Goal: Task Accomplishment & Management: Manage account settings

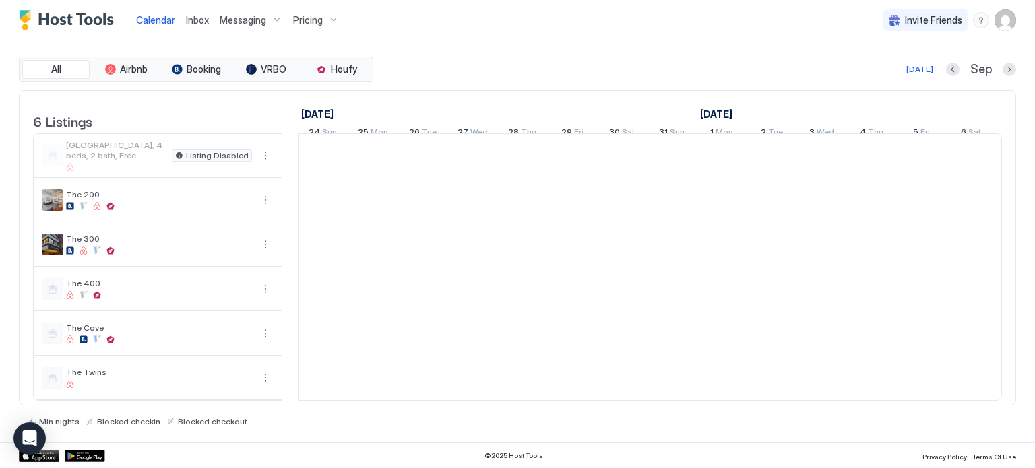
scroll to position [0, 748]
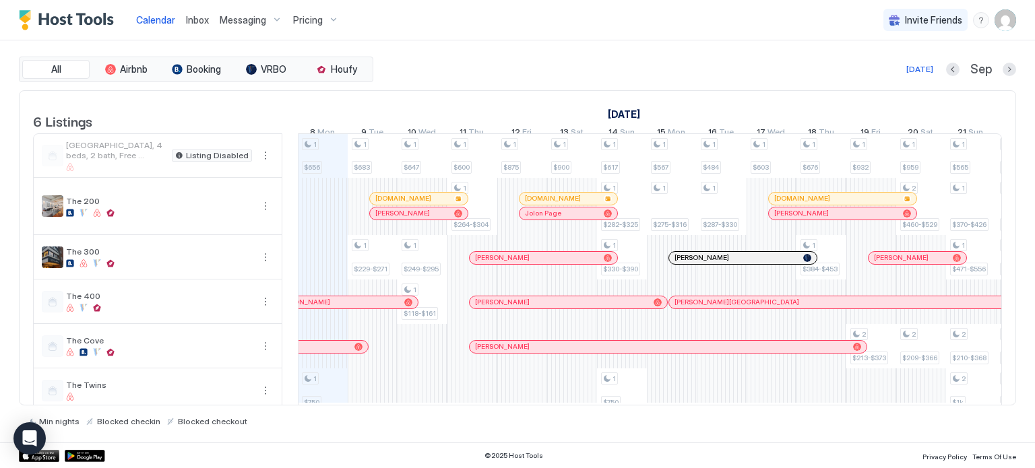
click at [304, 12] on div "Pricing" at bounding box center [316, 20] width 57 height 23
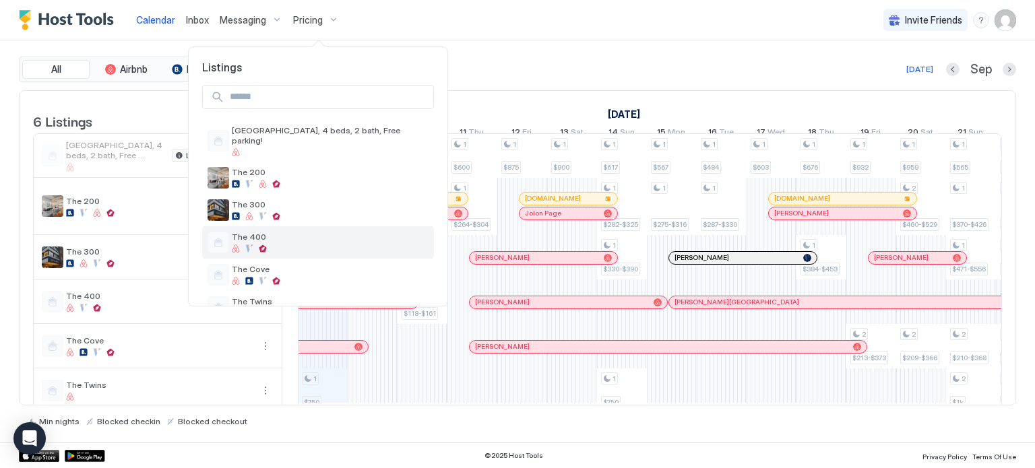
scroll to position [22, 0]
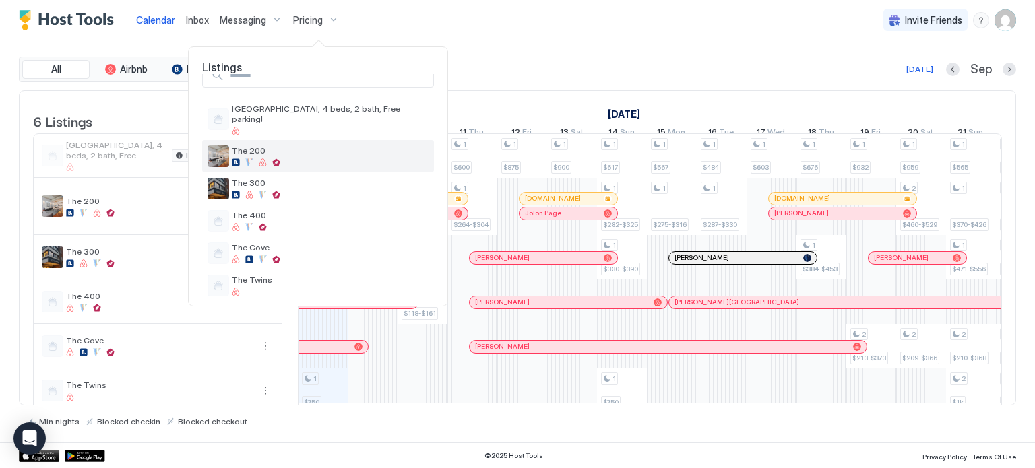
click at [298, 145] on span "The 200" at bounding box center [330, 150] width 197 height 10
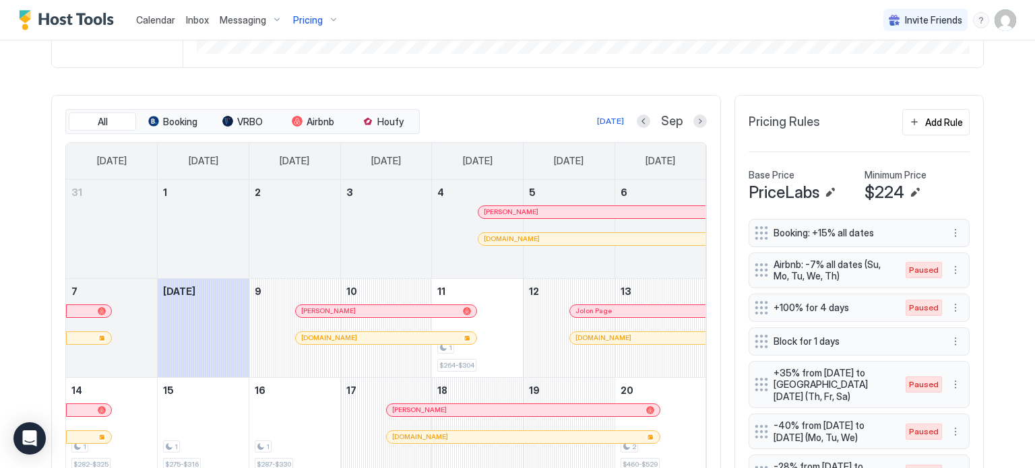
scroll to position [354, 0]
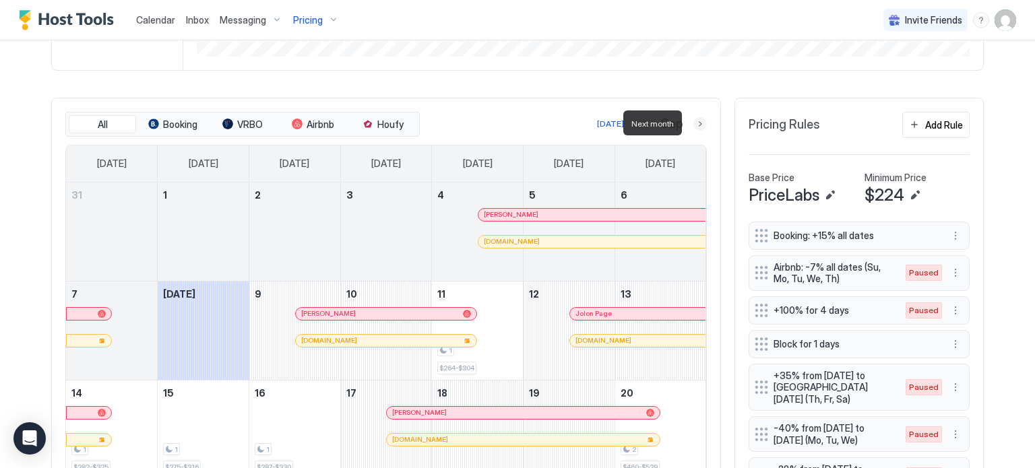
click at [695, 127] on button "Next month" at bounding box center [699, 123] width 13 height 13
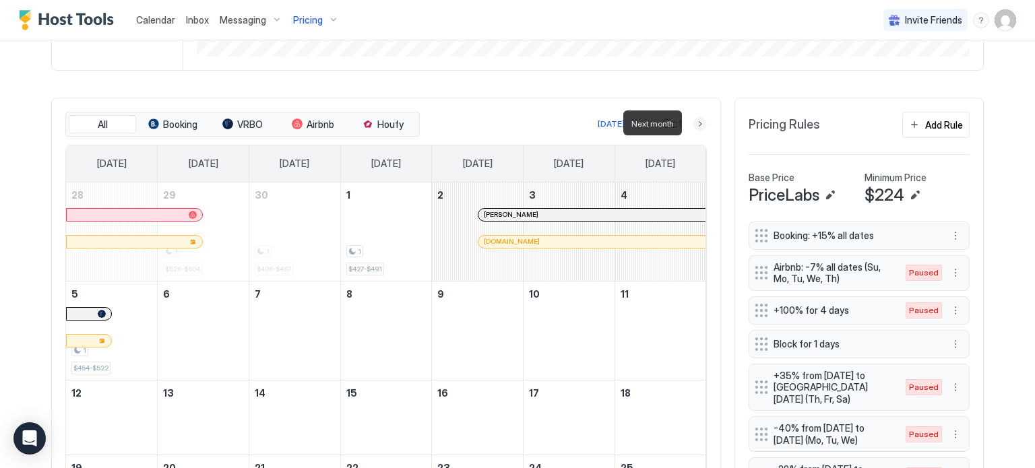
click at [695, 127] on button "Next month" at bounding box center [699, 123] width 13 height 13
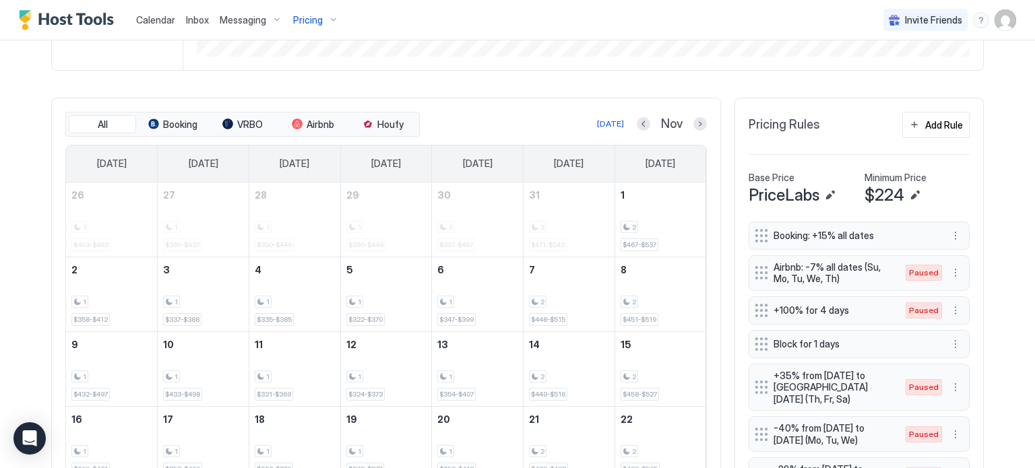
scroll to position [412, 0]
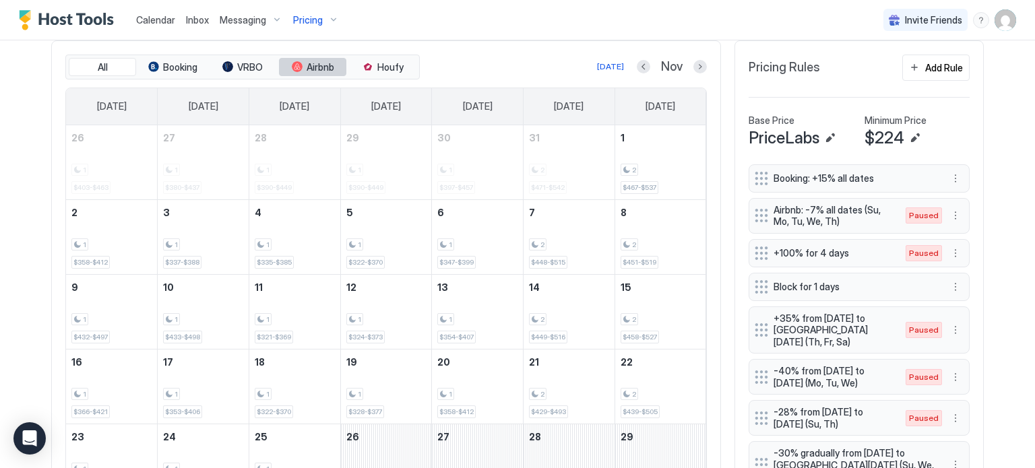
click at [306, 69] on span "Airbnb" at bounding box center [320, 67] width 28 height 12
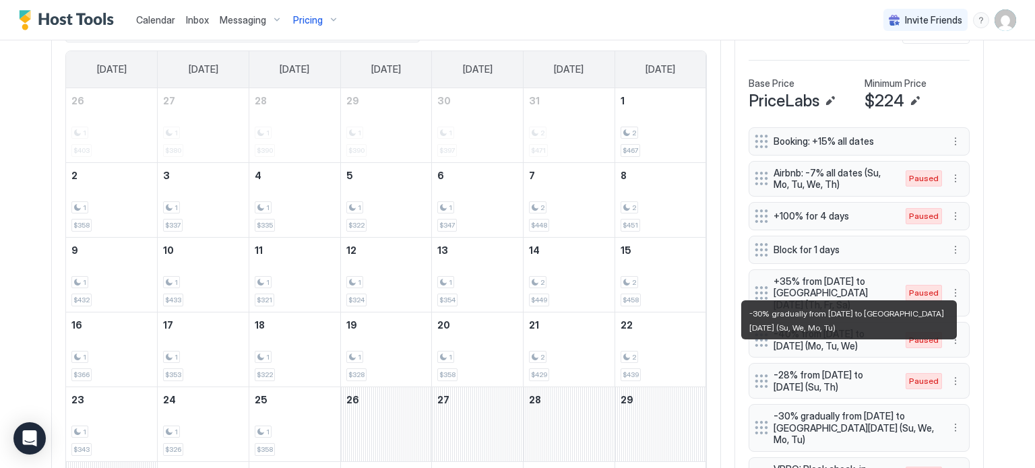
scroll to position [447, 0]
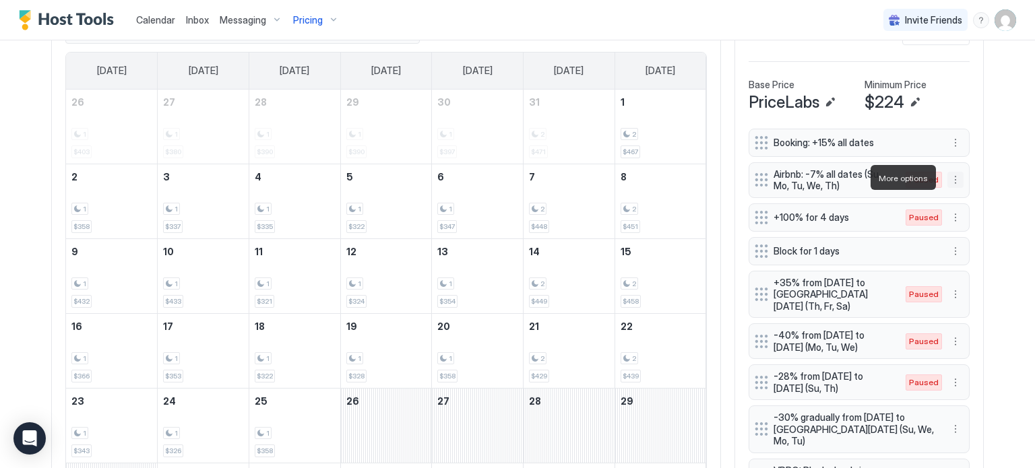
click at [952, 181] on button "More options" at bounding box center [955, 180] width 16 height 16
click at [959, 214] on div "Enable" at bounding box center [968, 218] width 41 height 10
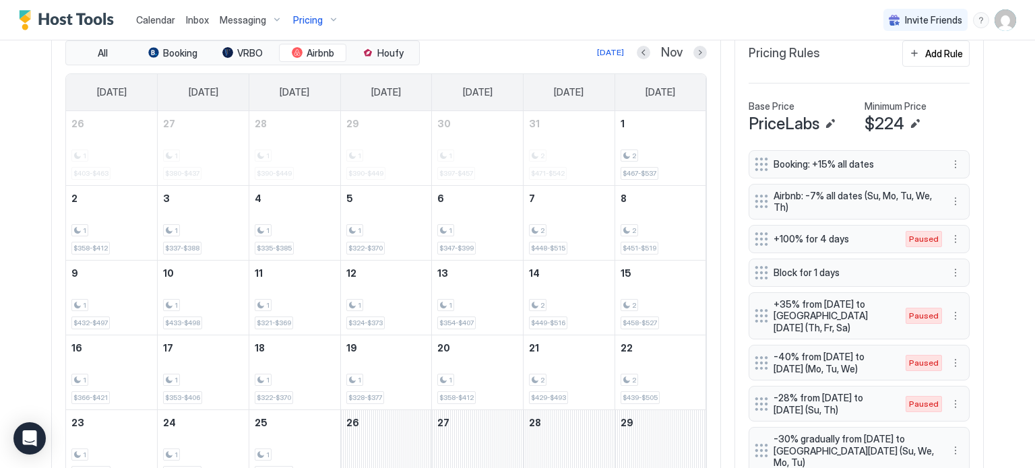
scroll to position [409, 0]
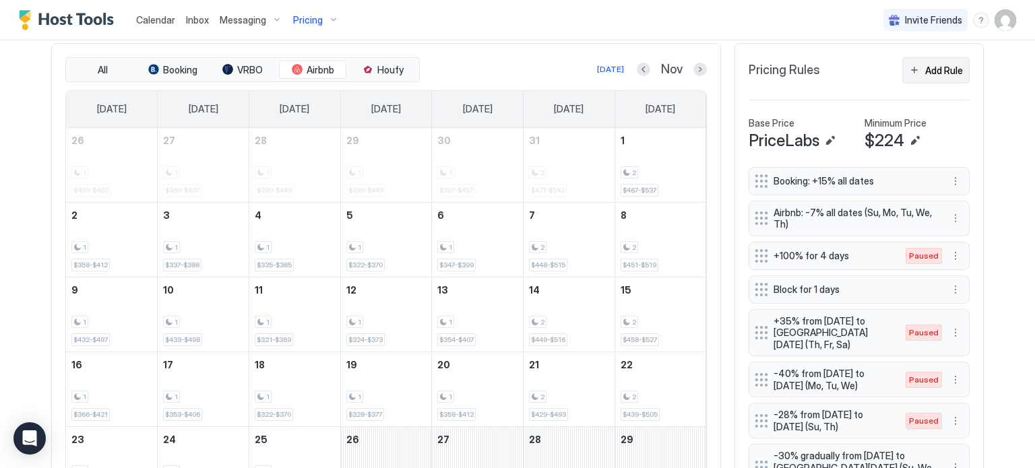
click at [938, 65] on div "Add Rule" at bounding box center [944, 70] width 38 height 14
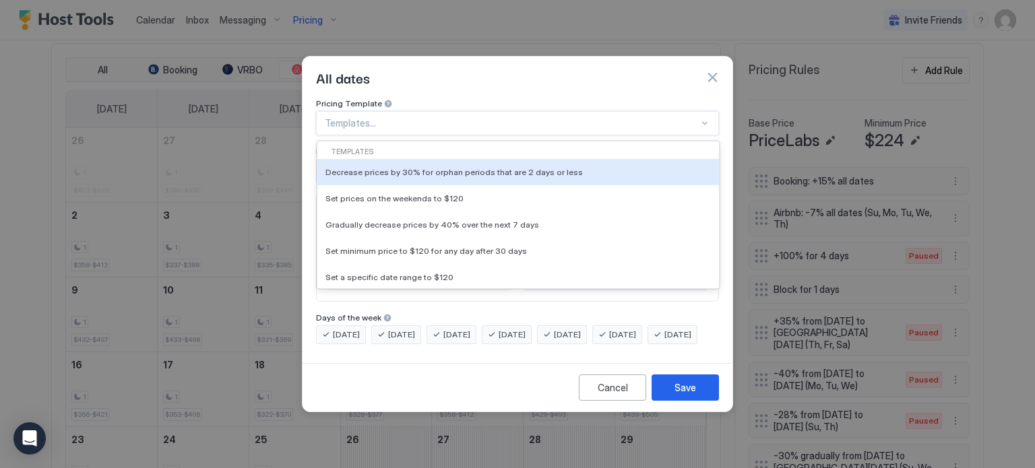
click at [402, 117] on div at bounding box center [512, 123] width 374 height 12
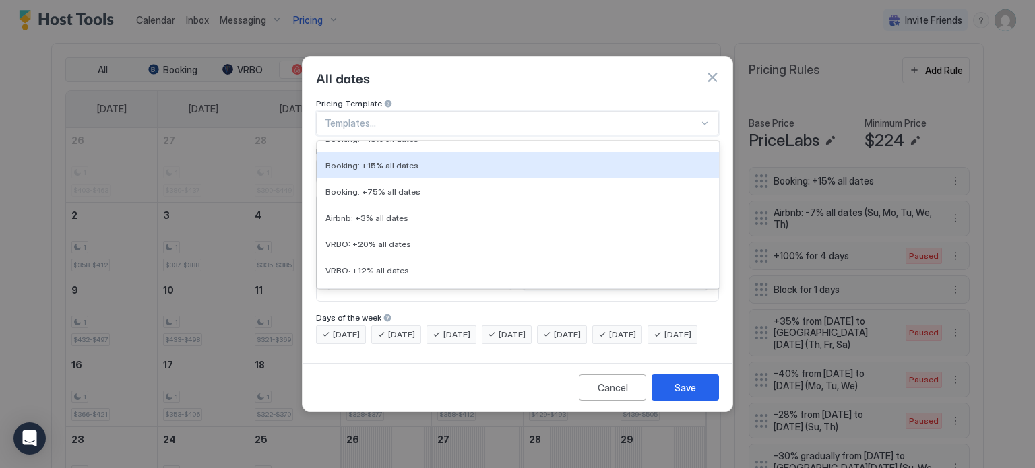
scroll to position [216, 0]
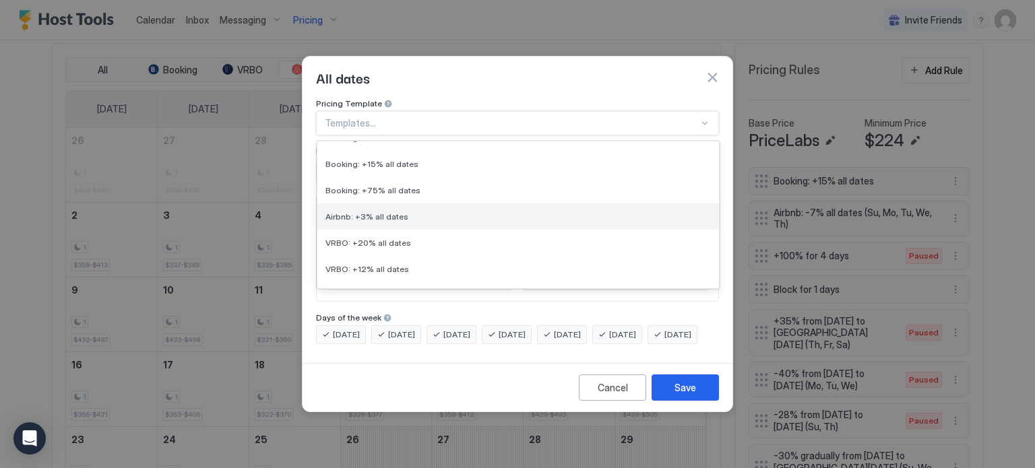
click at [415, 203] on div "Airbnb: +3% all dates" at bounding box center [517, 216] width 401 height 26
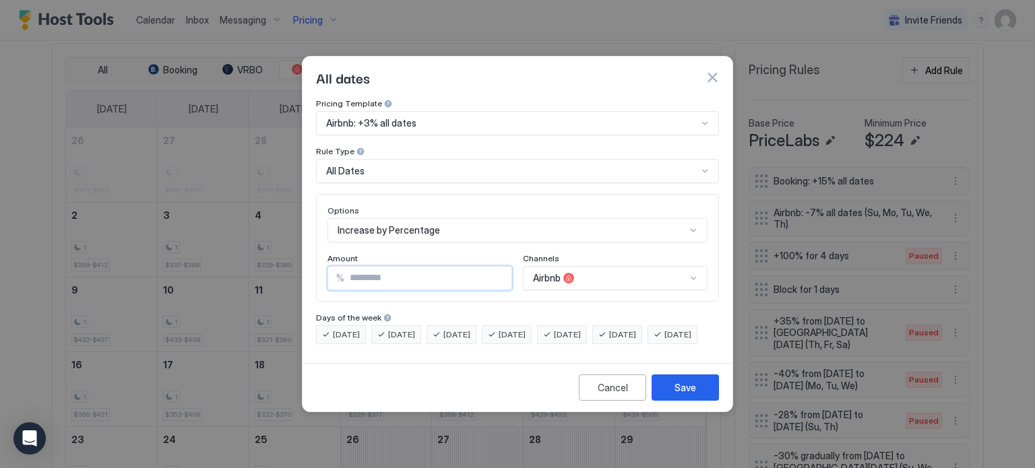
click at [371, 271] on input "*" at bounding box center [427, 278] width 167 height 23
type input "*"
type input "**"
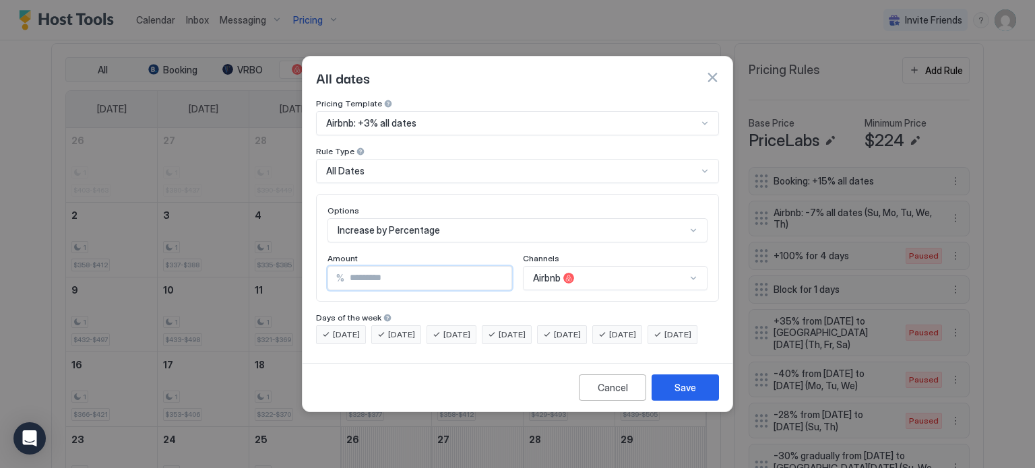
click at [355, 329] on span "[DATE]" at bounding box center [346, 335] width 27 height 12
click at [396, 329] on span "[DATE]" at bounding box center [401, 335] width 27 height 12
click at [456, 329] on span "[DATE]" at bounding box center [456, 335] width 27 height 12
click at [525, 329] on span "[DATE]" at bounding box center [511, 335] width 27 height 12
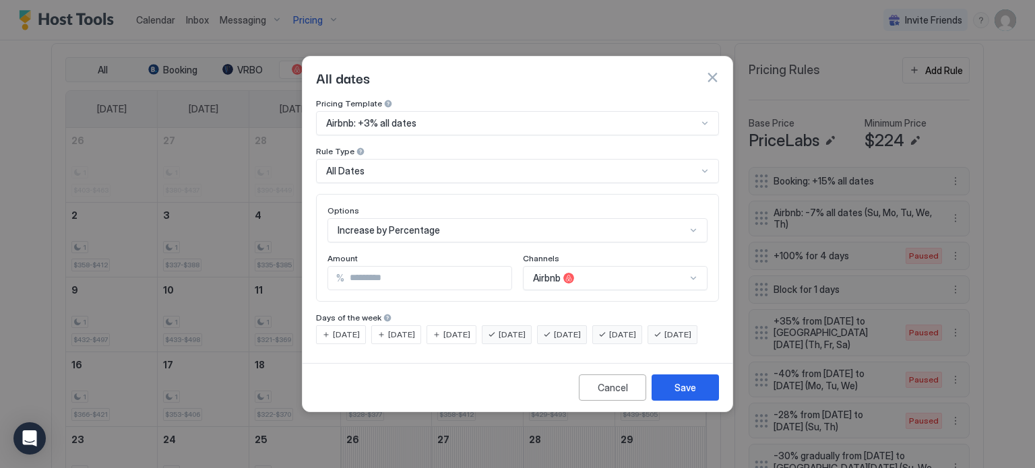
click at [383, 165] on div "All Dates" at bounding box center [511, 171] width 371 height 12
click at [455, 391] on div "Cancel Save" at bounding box center [517, 387] width 430 height 48
click at [686, 395] on div "Save" at bounding box center [685, 388] width 22 height 14
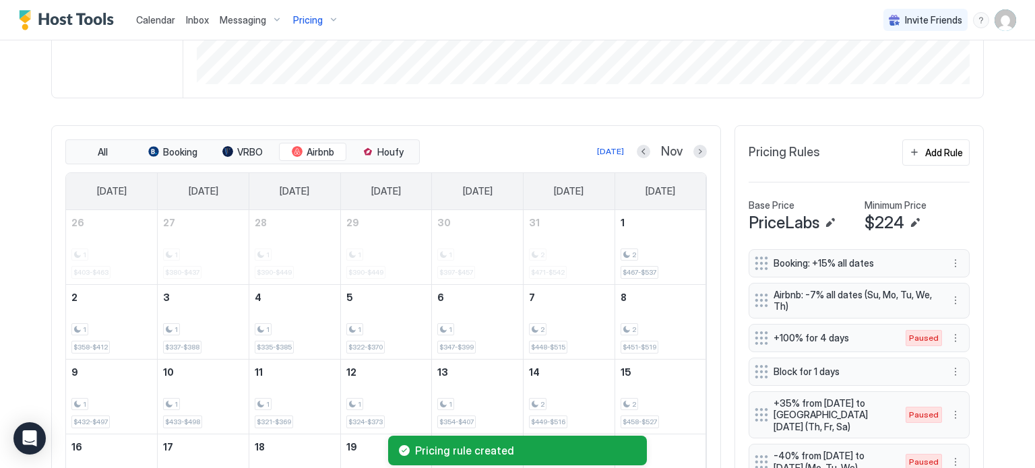
scroll to position [307, 0]
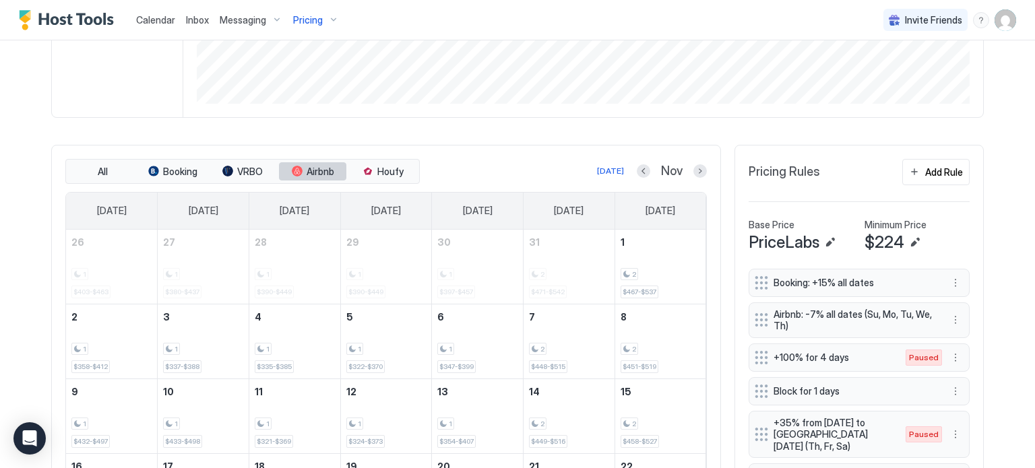
click at [300, 178] on button "Airbnb" at bounding box center [312, 171] width 67 height 19
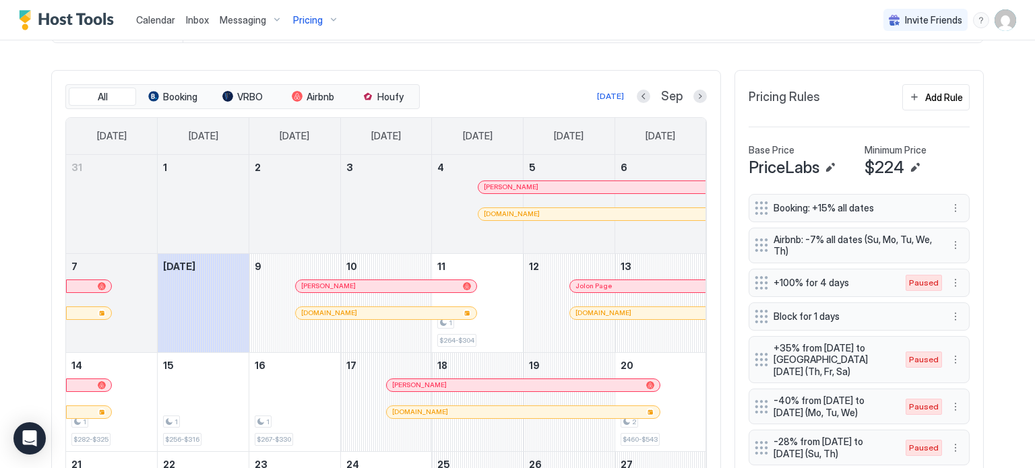
scroll to position [381, 0]
click at [696, 102] on div at bounding box center [699, 96] width 13 height 13
click at [694, 103] on div "[DATE] Sep" at bounding box center [564, 97] width 284 height 16
click at [693, 96] on button "Next month" at bounding box center [699, 96] width 13 height 13
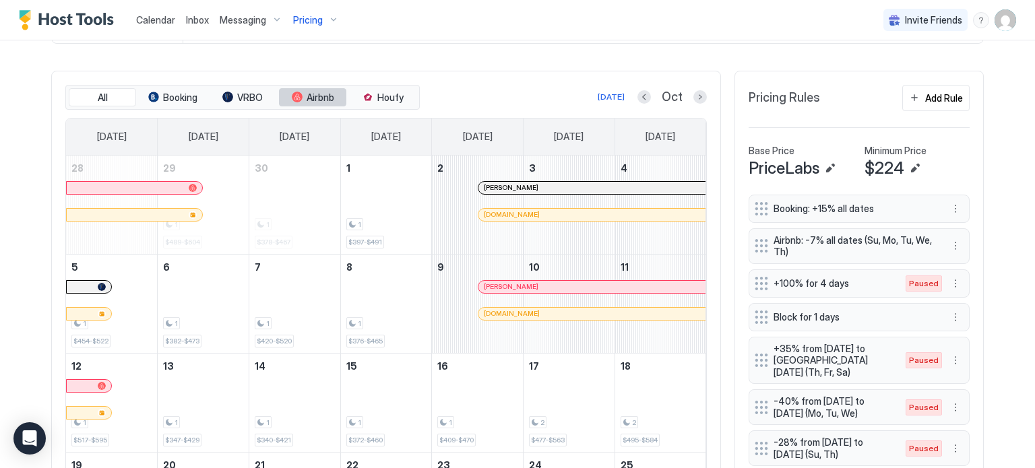
click at [306, 92] on span "Airbnb" at bounding box center [320, 98] width 28 height 12
click at [695, 85] on div "All Booking VRBO Airbnb Houfy [DATE] Oct" at bounding box center [385, 98] width 641 height 26
click at [693, 90] on button "Next month" at bounding box center [699, 96] width 13 height 13
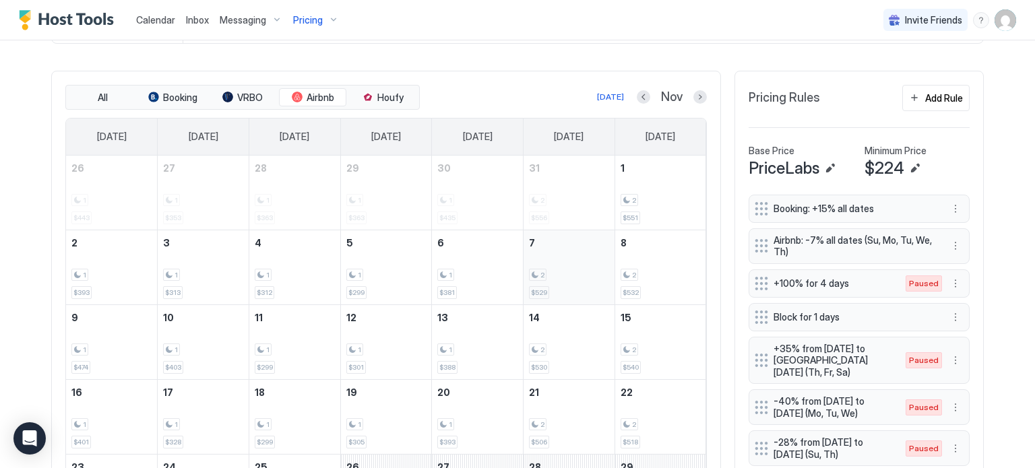
click at [558, 293] on div "2 $529" at bounding box center [569, 267] width 80 height 63
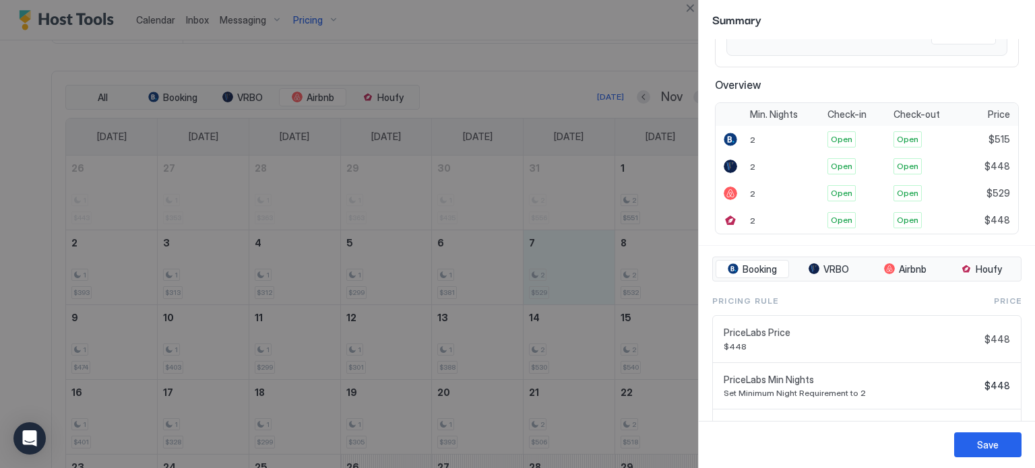
scroll to position [0, 0]
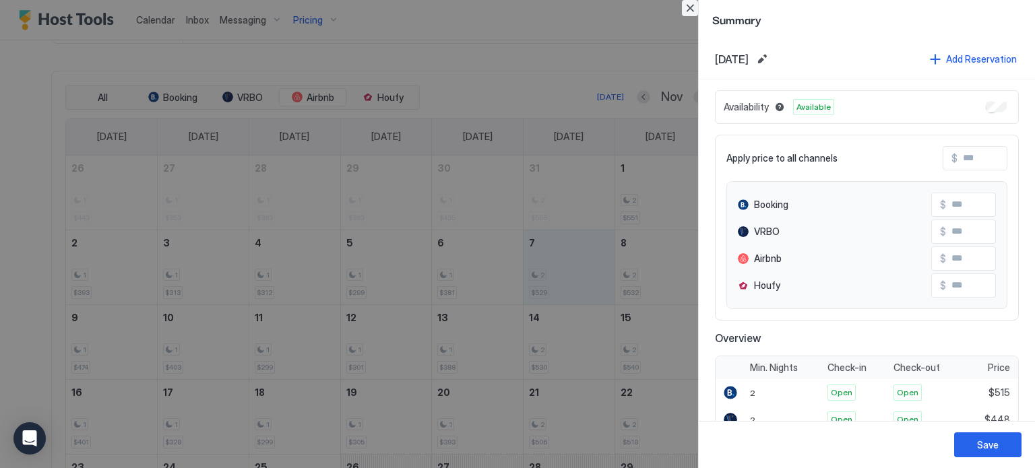
click at [695, 9] on button "Close" at bounding box center [690, 8] width 16 height 16
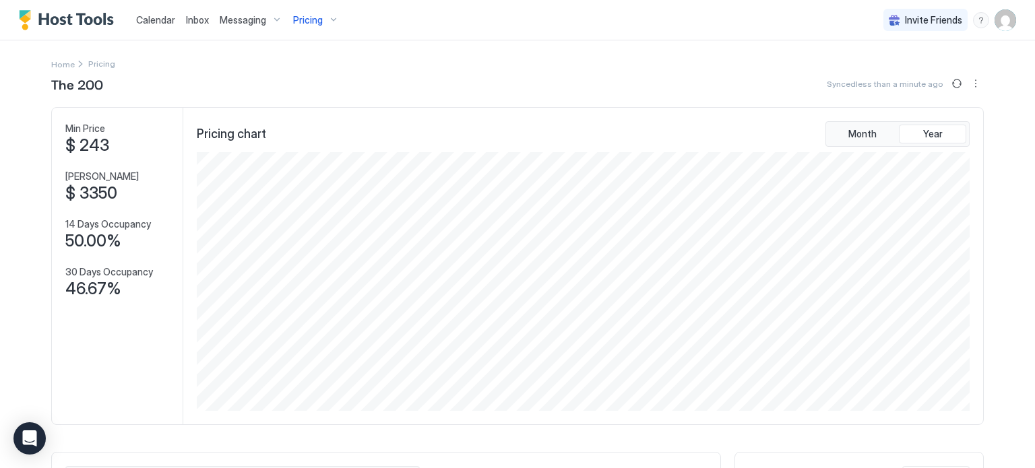
click at [308, 15] on span "Pricing" at bounding box center [308, 20] width 30 height 12
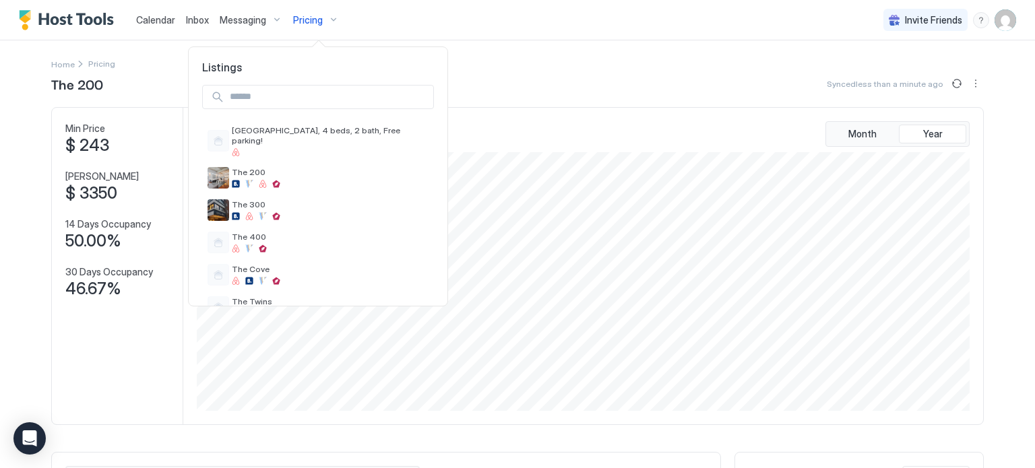
click at [151, 21] on div at bounding box center [517, 234] width 1035 height 468
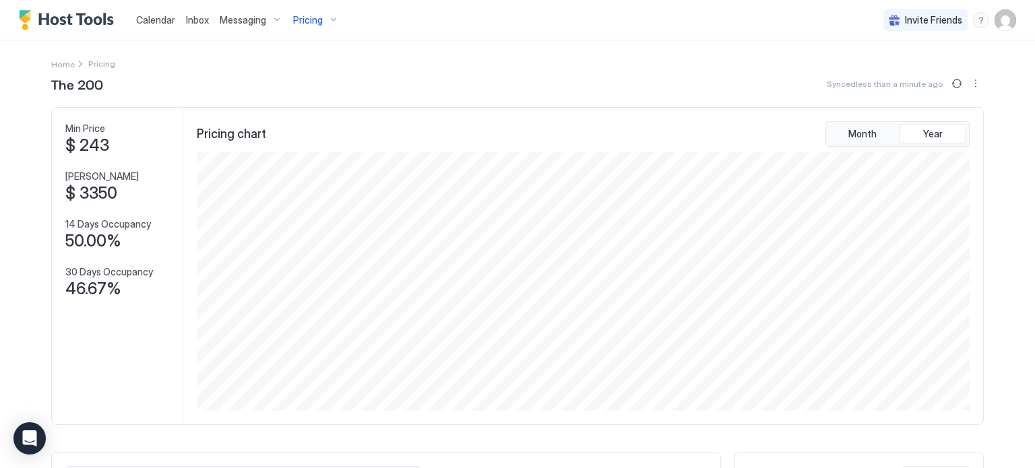
click at [151, 21] on span "Calendar" at bounding box center [155, 19] width 39 height 11
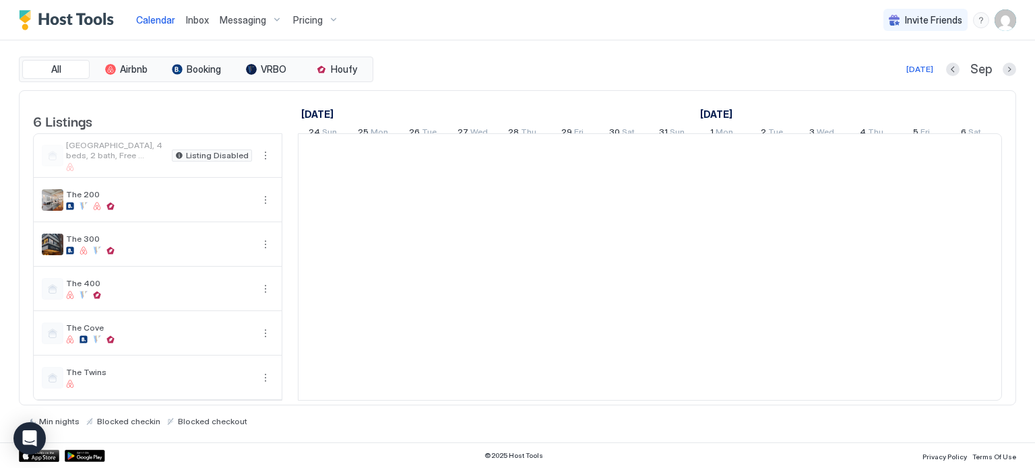
scroll to position [0, 748]
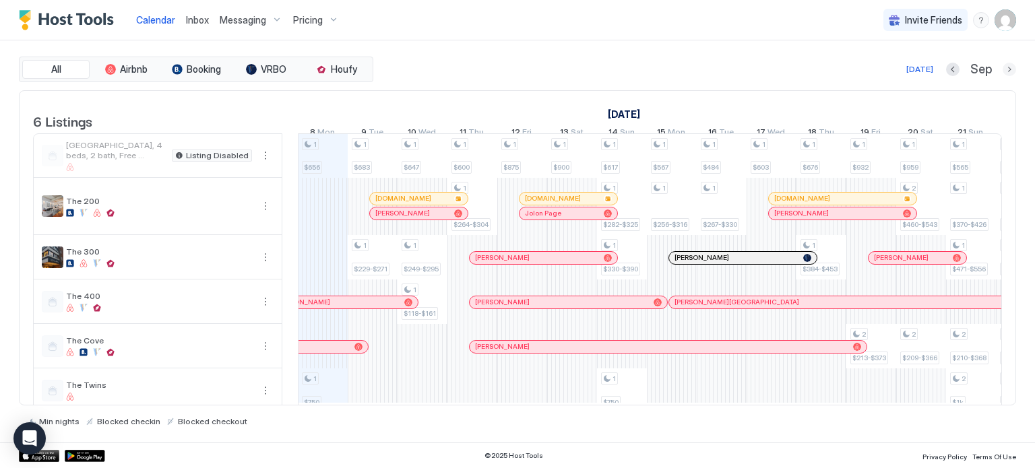
click at [1004, 69] on button "Next month" at bounding box center [1008, 69] width 13 height 13
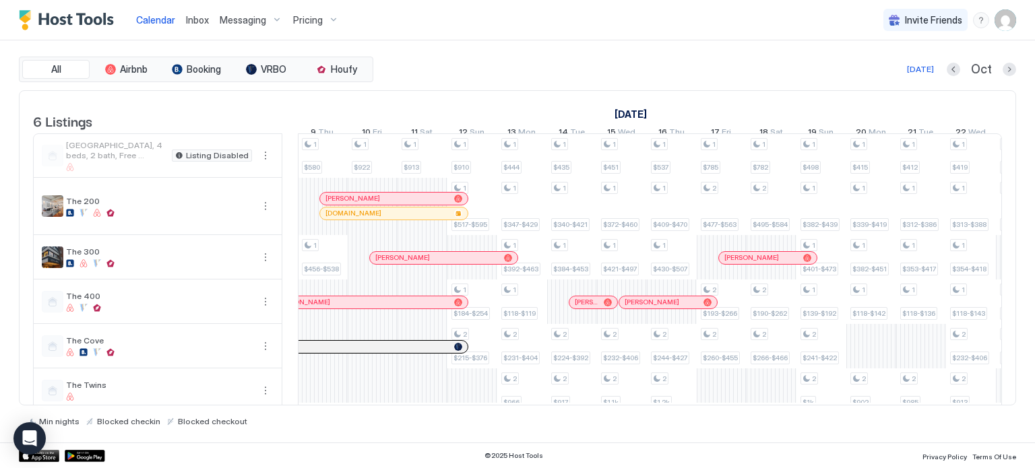
click at [1006, 62] on div "Oct" at bounding box center [980, 69] width 69 height 15
click at [1008, 70] on button "Next month" at bounding box center [1008, 69] width 13 height 13
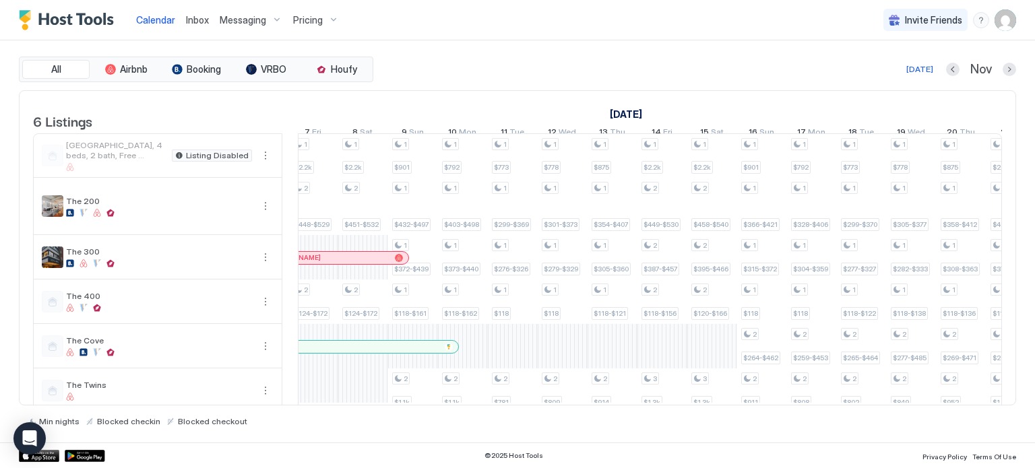
scroll to position [0, 0]
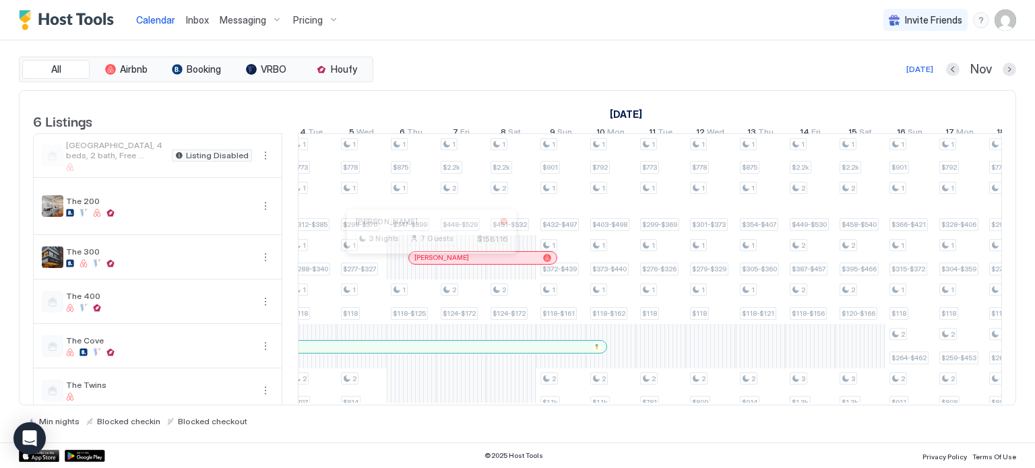
click at [426, 263] on div at bounding box center [426, 258] width 11 height 11
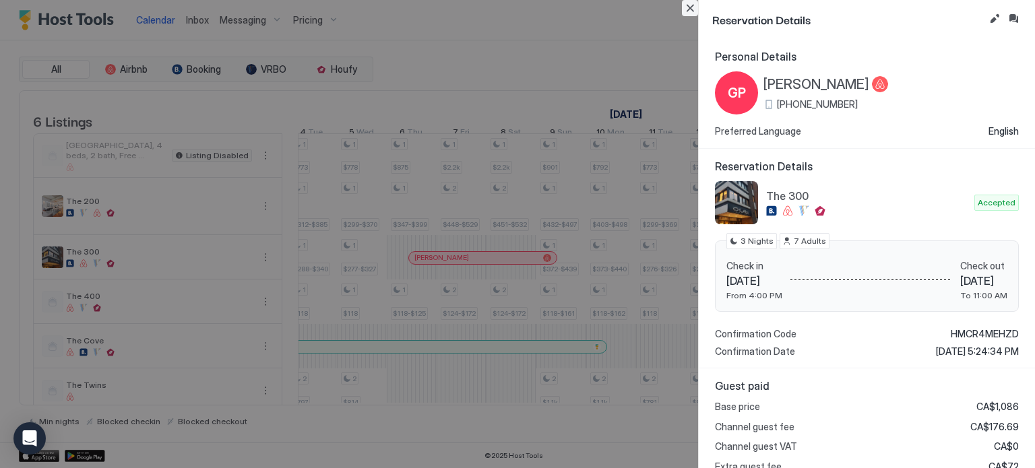
click at [689, 7] on button "Close" at bounding box center [690, 8] width 16 height 16
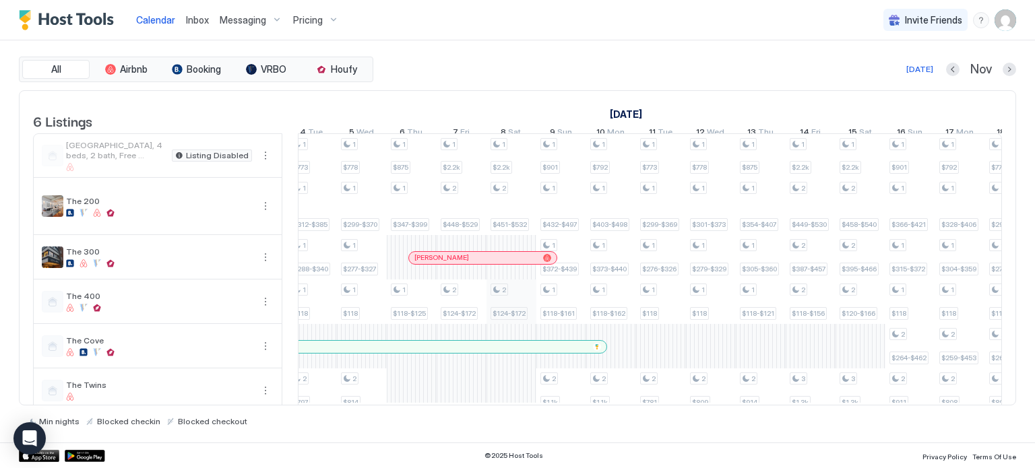
scroll to position [27, 0]
